Goal: Find specific page/section

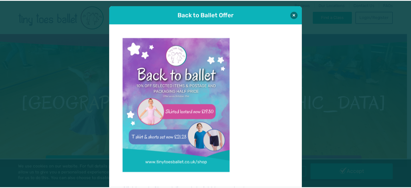
scroll to position [5, 0]
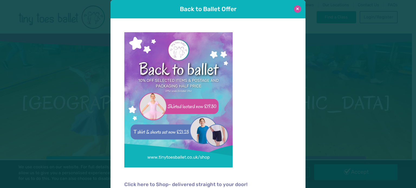
click at [296, 8] on button at bounding box center [297, 8] width 7 height 7
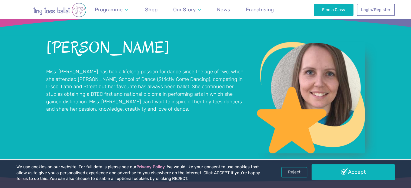
scroll to position [446, 0]
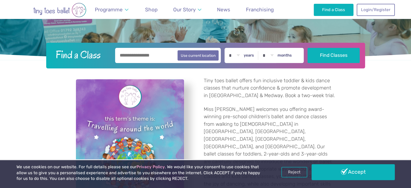
scroll to position [114, 0]
click at [160, 57] on input "text" at bounding box center [168, 55] width 106 height 15
type input "*******"
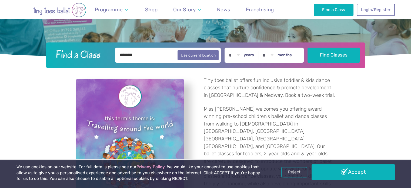
click at [308, 48] on button "Find Classes" at bounding box center [334, 55] width 52 height 15
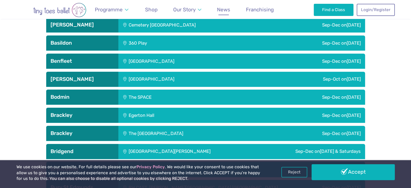
scroll to position [229, 0]
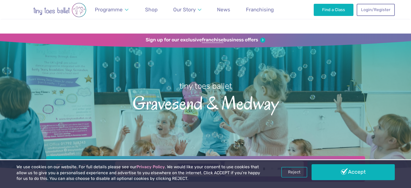
scroll to position [114, 0]
